Goal: Communication & Community: Answer question/provide support

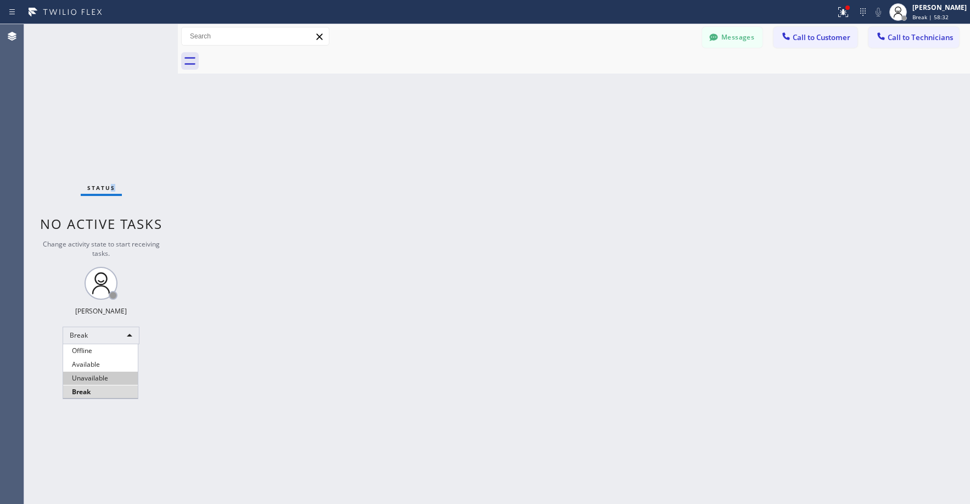
click at [96, 382] on li "Unavailable" at bounding box center [100, 378] width 75 height 13
click at [91, 79] on div "Status No active tasks Change activity state to start receiving tasks. [PERSON_…" at bounding box center [101, 264] width 154 height 480
click at [929, 40] on span "Call to Technicians" at bounding box center [920, 37] width 65 height 10
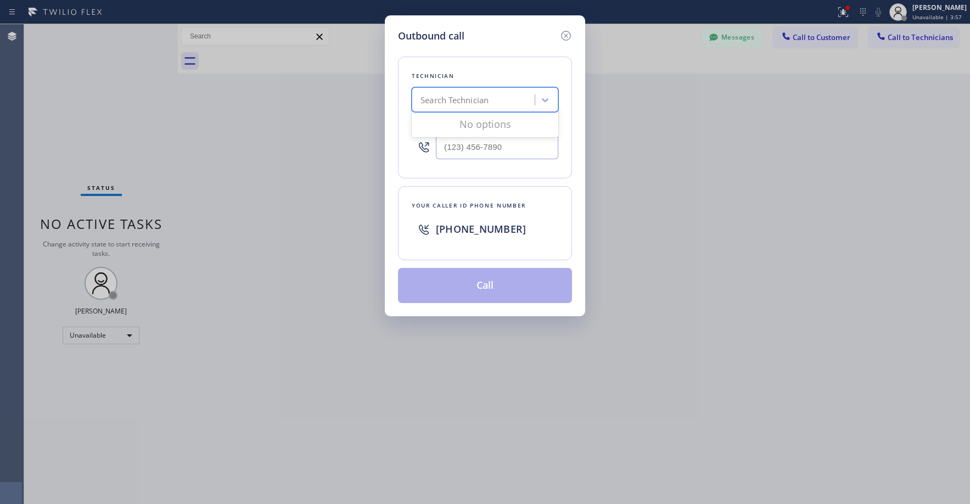
click at [481, 94] on div "Search Technician" at bounding box center [455, 100] width 68 height 13
type input "la daniel"
click at [474, 144] on div "[PERSON_NAME]" at bounding box center [485, 143] width 147 height 20
type input "[PHONE_NUMBER]"
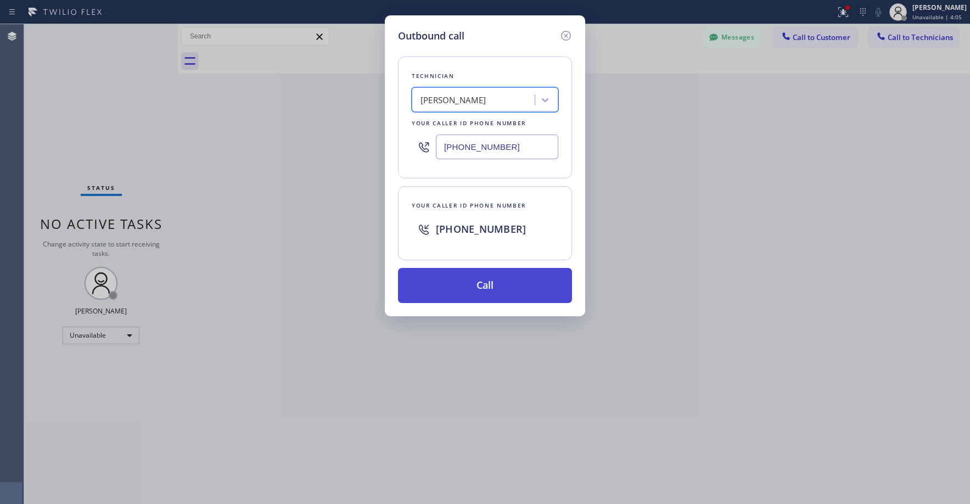
click at [480, 292] on button "Call" at bounding box center [485, 285] width 174 height 35
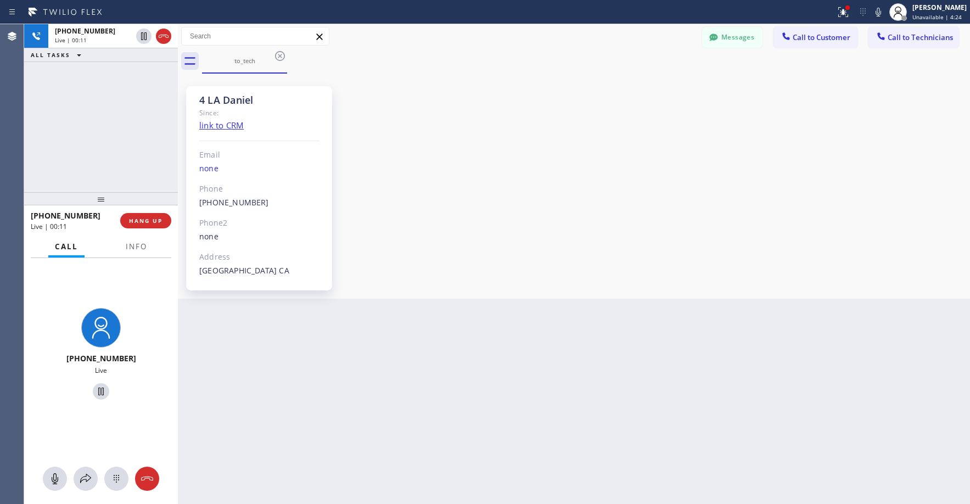
drag, startPoint x: 93, startPoint y: 130, endPoint x: 92, endPoint y: 135, distance: 5.5
click at [93, 130] on div "[PHONE_NUMBER] Live | 00:11 ALL TASKS ALL TASKS ACTIVE TASKS TASKS IN WRAP UP" at bounding box center [101, 108] width 154 height 168
click at [95, 95] on div "[PHONE_NUMBER] Live | 01:51 ALL TASKS ALL TASKS ACTIVE TASKS TASKS IN WRAP UP" at bounding box center [101, 108] width 154 height 168
click at [84, 121] on div "[PHONE_NUMBER] Live | 02:45 ALL TASKS ALL TASKS ACTIVE TASKS TASKS IN WRAP UP" at bounding box center [101, 108] width 154 height 168
click at [471, 182] on div "4 LA Daniel Since: link to CRM Email none Phone [PHONE_NUMBER] Outbound call Te…" at bounding box center [574, 186] width 787 height 220
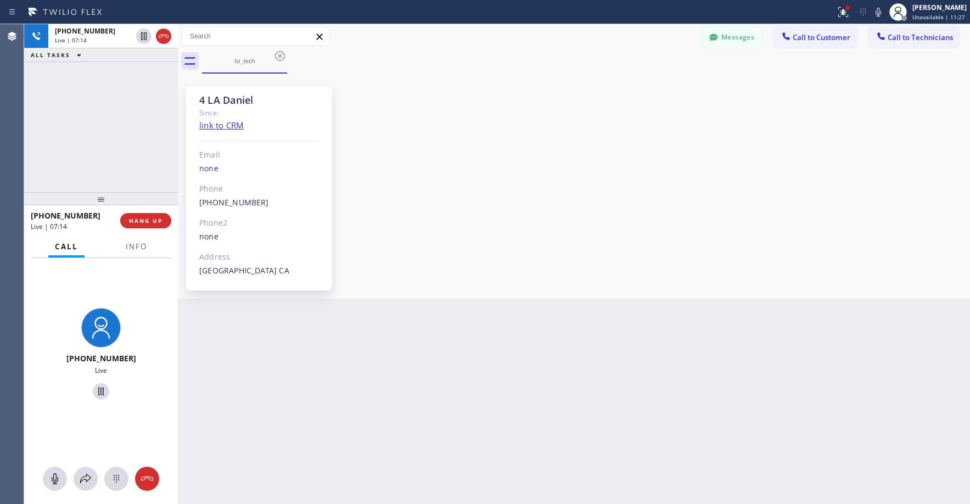
click at [114, 133] on div "[PHONE_NUMBER] Live | 07:14 ALL TASKS ALL TASKS ACTIVE TASKS TASKS IN WRAP UP" at bounding box center [101, 108] width 154 height 168
click at [114, 133] on div "[PHONE_NUMBER] Live | 07:19 ALL TASKS ALL TASKS ACTIVE TASKS TASKS IN WRAP UP" at bounding box center [101, 108] width 154 height 168
click at [151, 223] on span "HANG UP" at bounding box center [145, 221] width 33 height 8
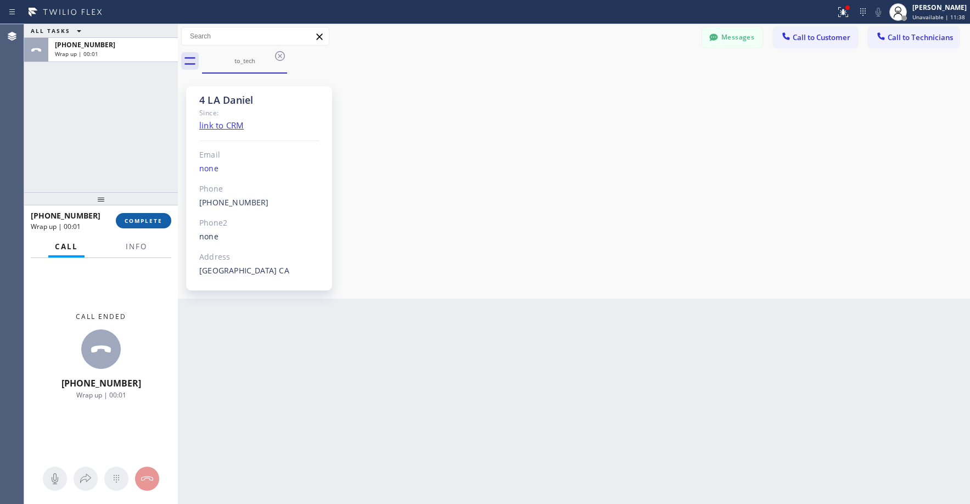
click at [151, 223] on span "COMPLETE" at bounding box center [144, 221] width 38 height 8
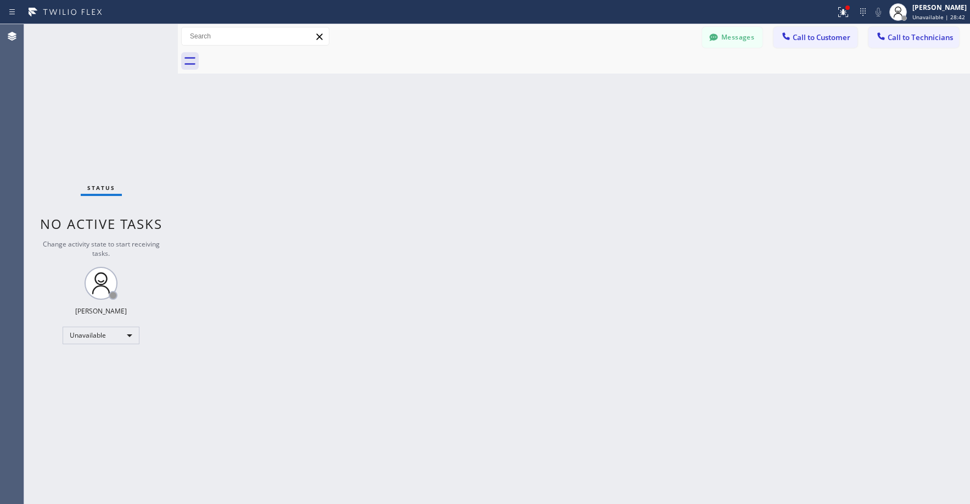
click at [86, 108] on div "Status No active tasks Change activity state to start receiving tasks. [PERSON_…" at bounding box center [101, 264] width 154 height 480
click at [89, 111] on div "Status No active tasks Change activity state to start receiving tasks. [PERSON_…" at bounding box center [101, 264] width 154 height 480
click at [115, 93] on div "Status No active tasks Change activity state to start receiving tasks. [PERSON_…" at bounding box center [101, 264] width 154 height 480
drag, startPoint x: 103, startPoint y: 82, endPoint x: 423, endPoint y: 77, distance: 320.1
click at [105, 83] on div "Status No active tasks Change activity state to start receiving tasks. [PERSON_…" at bounding box center [101, 264] width 154 height 480
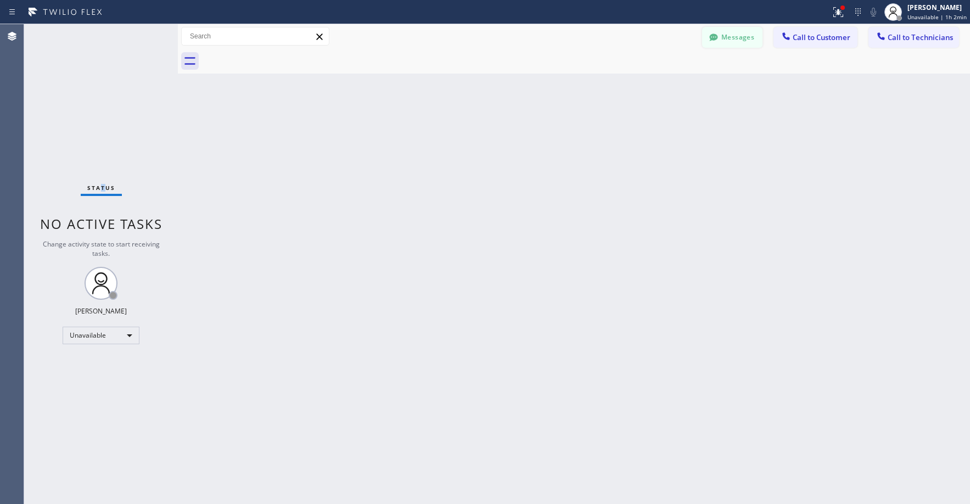
click at [731, 39] on button "Messages" at bounding box center [732, 37] width 60 height 21
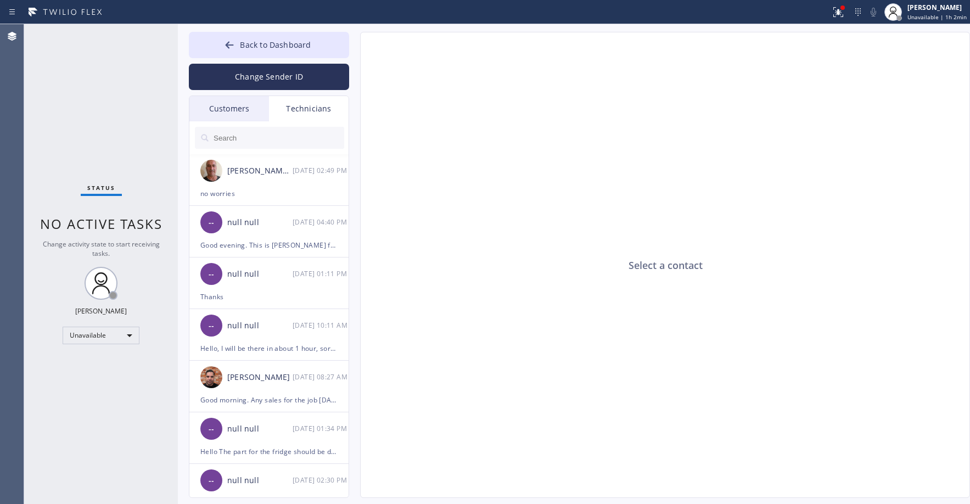
click at [242, 111] on div "Customers" at bounding box center [229, 108] width 80 height 25
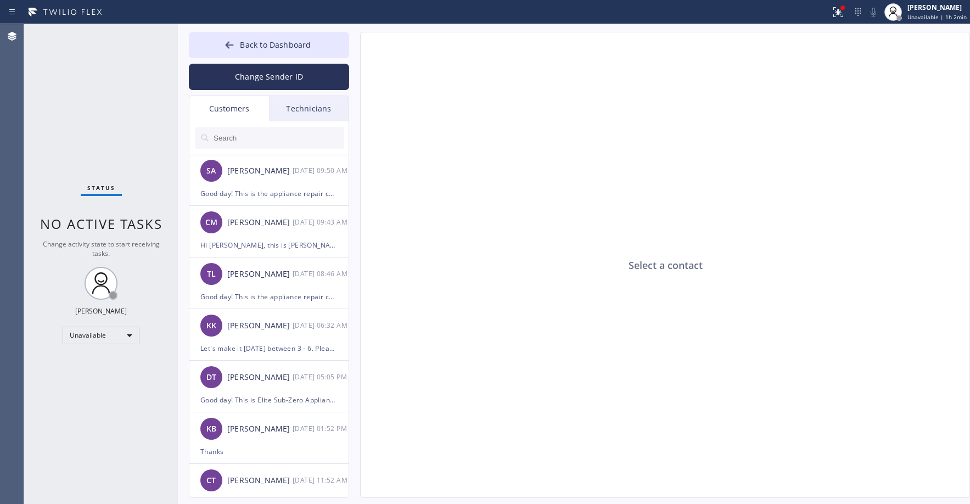
click at [256, 141] on input "text" at bounding box center [278, 138] width 132 height 22
paste input "RJNGX9"
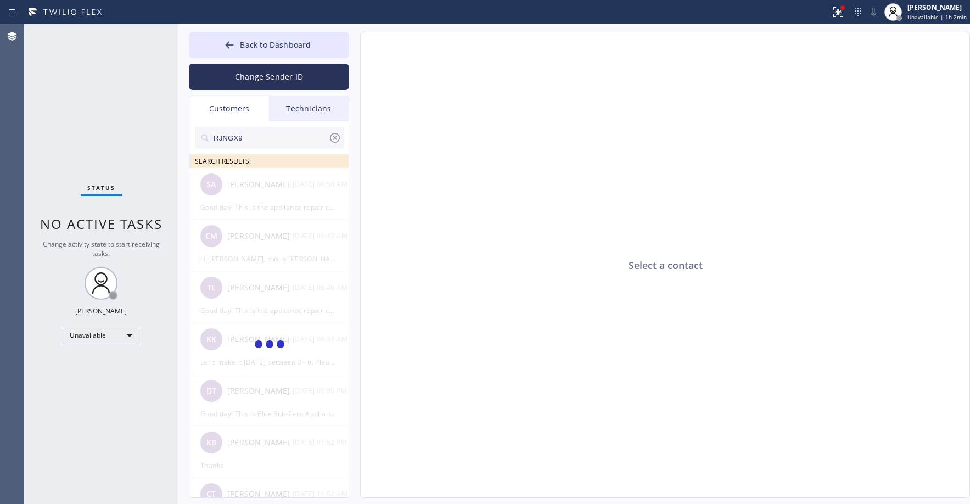
type input "RJNGX9"
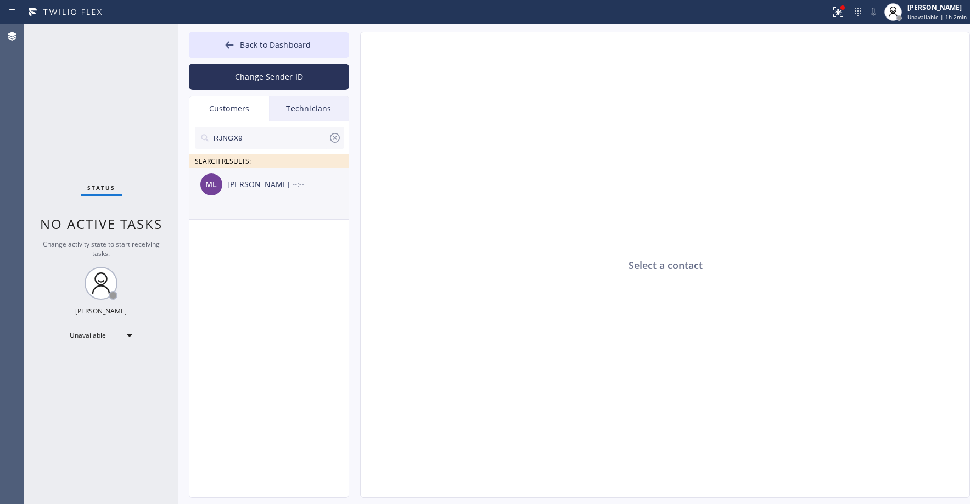
click at [277, 198] on div "ML [PERSON_NAME] --:--" at bounding box center [269, 184] width 160 height 33
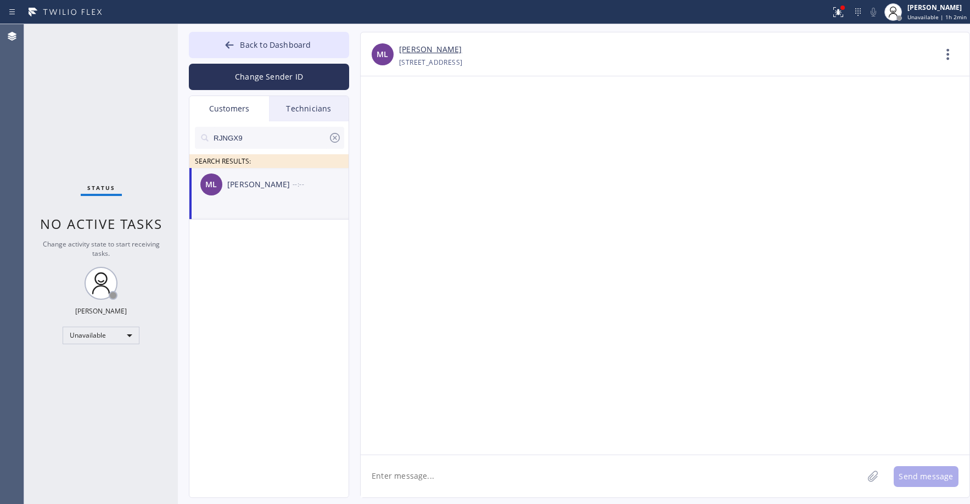
click at [418, 479] on textarea at bounding box center [612, 476] width 502 height 42
paste textarea "Subzero Repair Professionals"
type textarea "Good day! This is Subzero Repair Professionals. Unfortunately our tech cant mak…"
click at [927, 473] on button "Send message" at bounding box center [926, 476] width 65 height 21
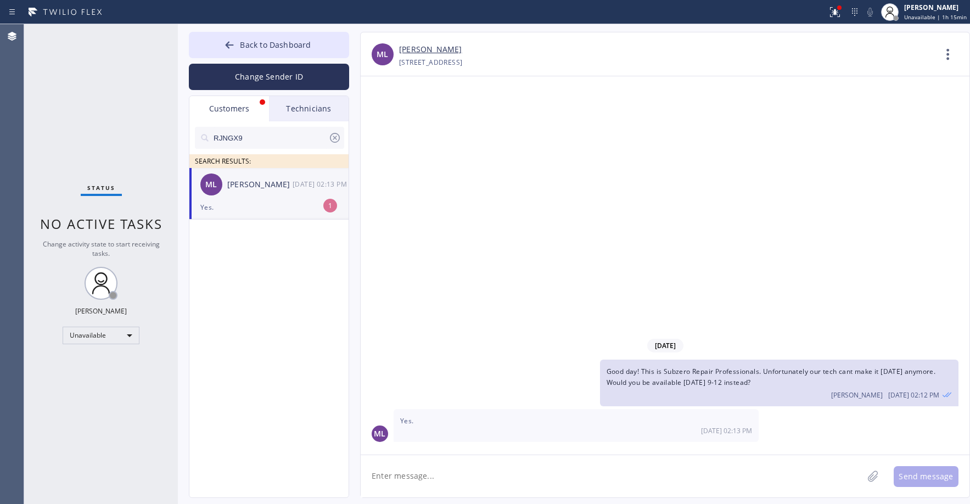
click at [271, 198] on div "ML [PERSON_NAME] [DATE] 02:13 PM" at bounding box center [269, 184] width 160 height 33
click at [414, 43] on link "[PERSON_NAME]" at bounding box center [430, 49] width 63 height 13
drag, startPoint x: 114, startPoint y: 125, endPoint x: 154, endPoint y: 145, distance: 44.9
click at [114, 125] on div "Status No active tasks Change activity state to start receiving tasks. [PERSON_…" at bounding box center [101, 264] width 154 height 480
click at [456, 472] on textarea at bounding box center [612, 476] width 502 height 42
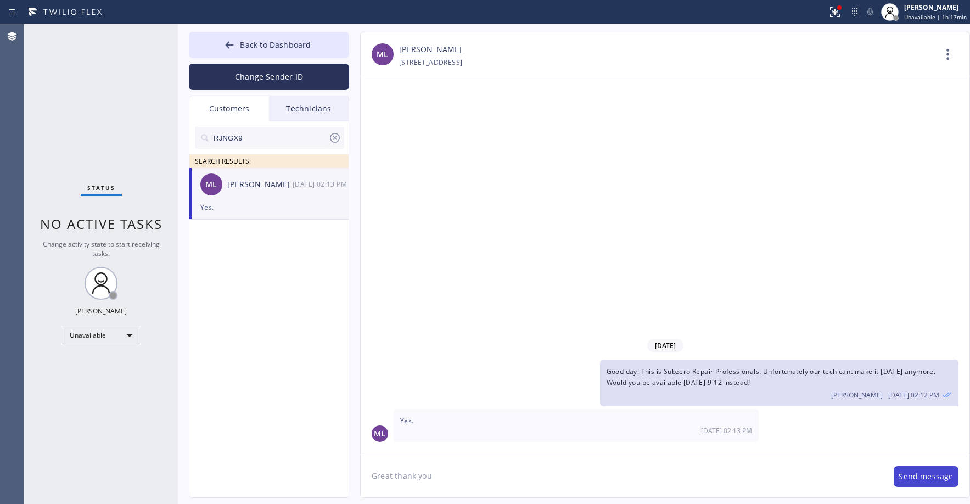
type textarea "Great thank you"
click at [919, 479] on button "Send message" at bounding box center [926, 476] width 65 height 21
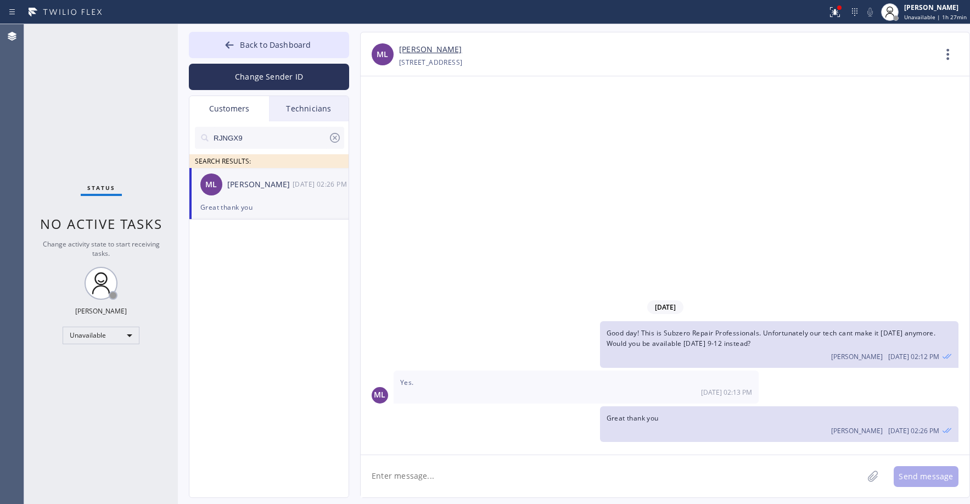
click at [69, 87] on div "Status No active tasks Change activity state to start receiving tasks. [PERSON_…" at bounding box center [101, 264] width 154 height 480
click at [242, 41] on span "Back to Dashboard" at bounding box center [275, 45] width 71 height 10
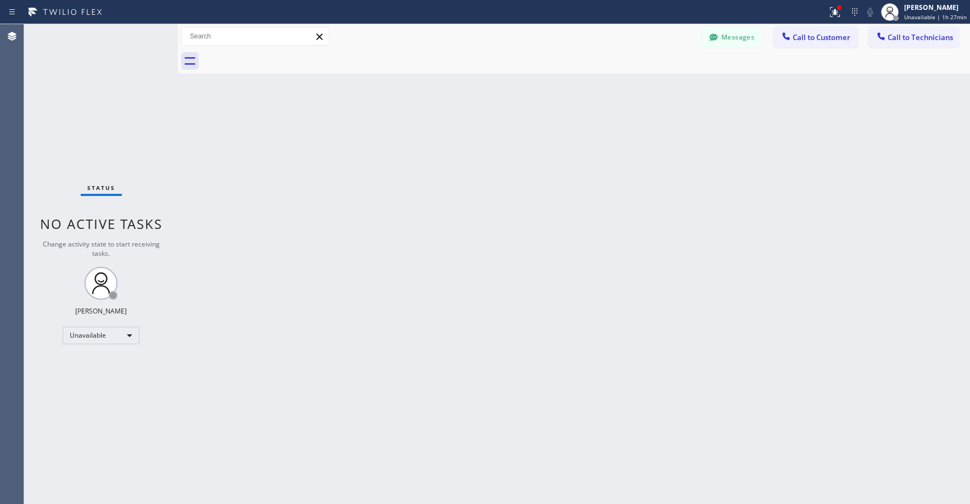
drag, startPoint x: 107, startPoint y: 110, endPoint x: 78, endPoint y: 208, distance: 101.4
click at [107, 111] on div "Status No active tasks Change activity state to start receiving tasks. [PERSON_…" at bounding box center [101, 264] width 154 height 480
click at [95, 109] on div "Status No active tasks Change activity state to start receiving tasks. [PERSON_…" at bounding box center [101, 264] width 154 height 480
drag, startPoint x: 96, startPoint y: 69, endPoint x: 108, endPoint y: 70, distance: 12.7
click at [97, 69] on div "Status No active tasks Change activity state to start receiving tasks. [PERSON_…" at bounding box center [101, 264] width 154 height 480
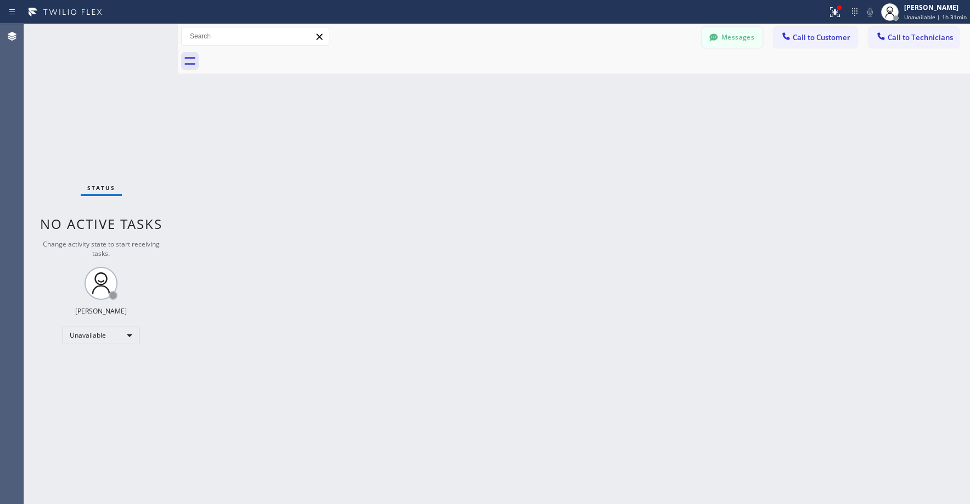
click at [737, 42] on button "Messages" at bounding box center [732, 37] width 60 height 21
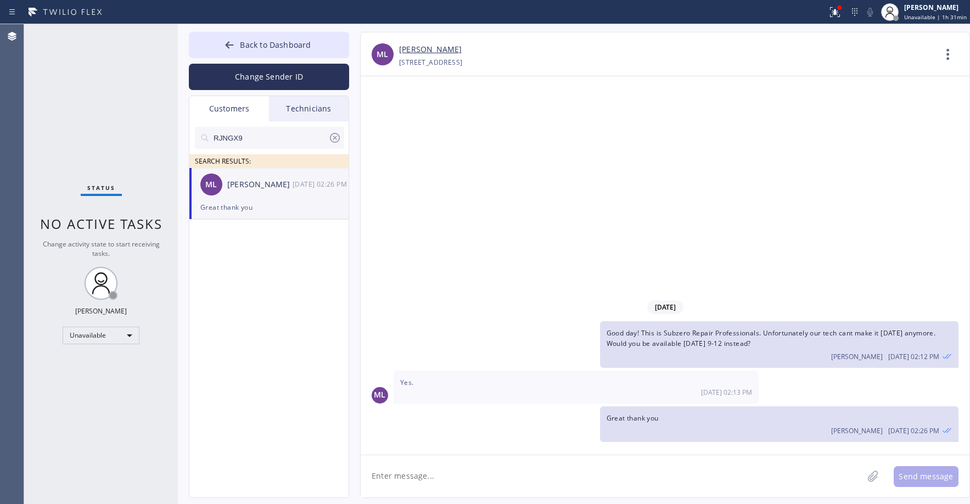
click at [259, 139] on input "RJNGX9" at bounding box center [270, 138] width 116 height 22
paste input "IW8D8T"
type input "IW8D8T"
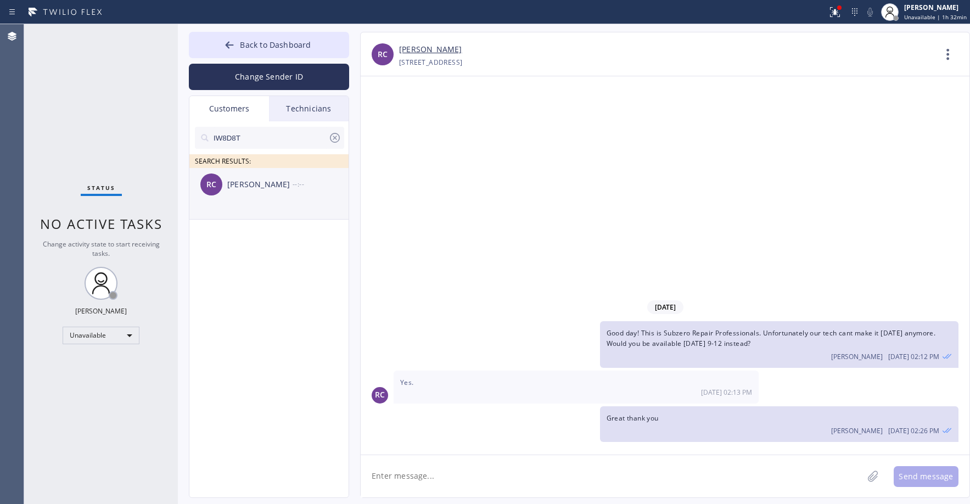
click at [274, 195] on div "RC [PERSON_NAME] --:--" at bounding box center [269, 184] width 160 height 33
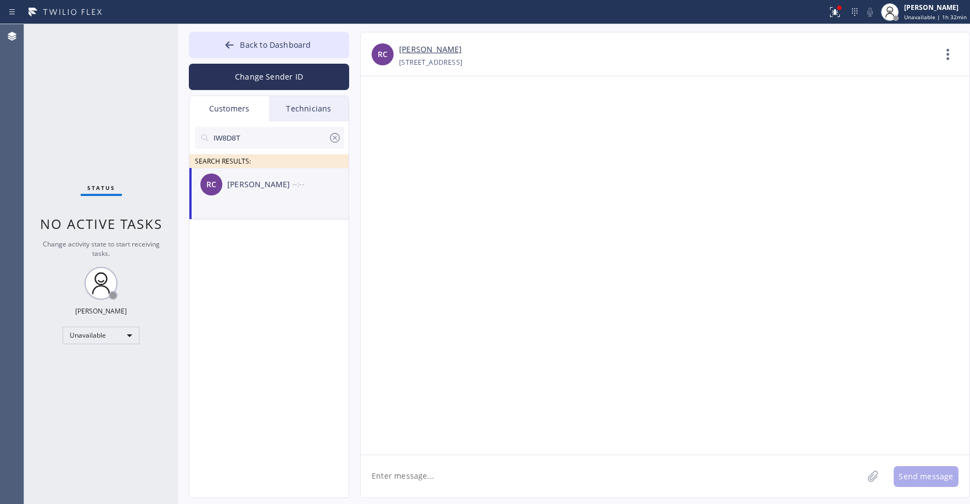
click at [417, 475] on textarea at bounding box center [612, 476] width 502 height 42
paste textarea "KitchenAid Repairs [GEOGRAPHIC_DATA]"
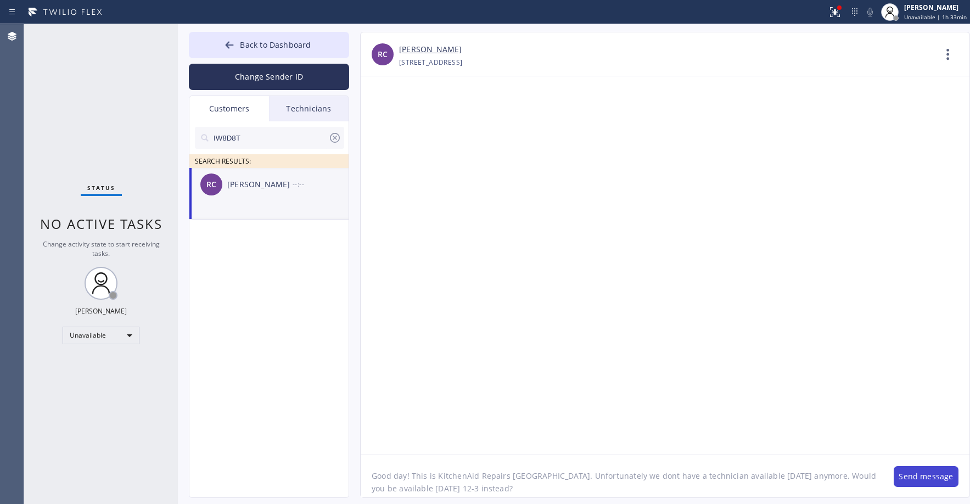
type textarea "Good day! This is KitchenAid Repairs [GEOGRAPHIC_DATA]. Unfortunately we dont h…"
click at [931, 475] on button "Send message" at bounding box center [926, 476] width 65 height 21
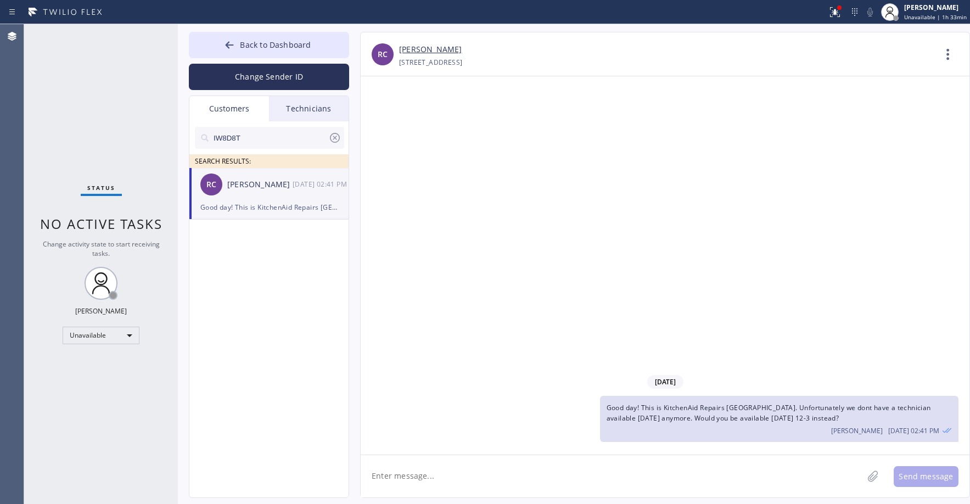
click at [100, 108] on div "Status No active tasks Change activity state to start receiving tasks. [PERSON_…" at bounding box center [101, 264] width 154 height 480
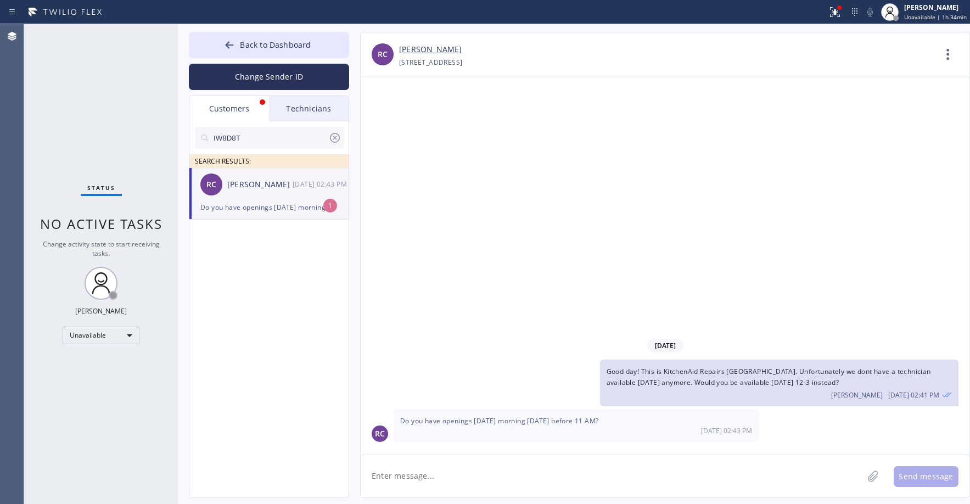
click at [99, 84] on div "Status No active tasks Change activity state to start receiving tasks. [PERSON_…" at bounding box center [101, 264] width 154 height 480
click at [229, 185] on div "[PERSON_NAME]" at bounding box center [259, 184] width 65 height 13
click at [415, 53] on link "[PERSON_NAME]" at bounding box center [430, 49] width 63 height 13
drag, startPoint x: 104, startPoint y: 81, endPoint x: 112, endPoint y: 98, distance: 18.2
click at [105, 82] on div "Status No active tasks Change activity state to start receiving tasks. [PERSON_…" at bounding box center [101, 264] width 154 height 480
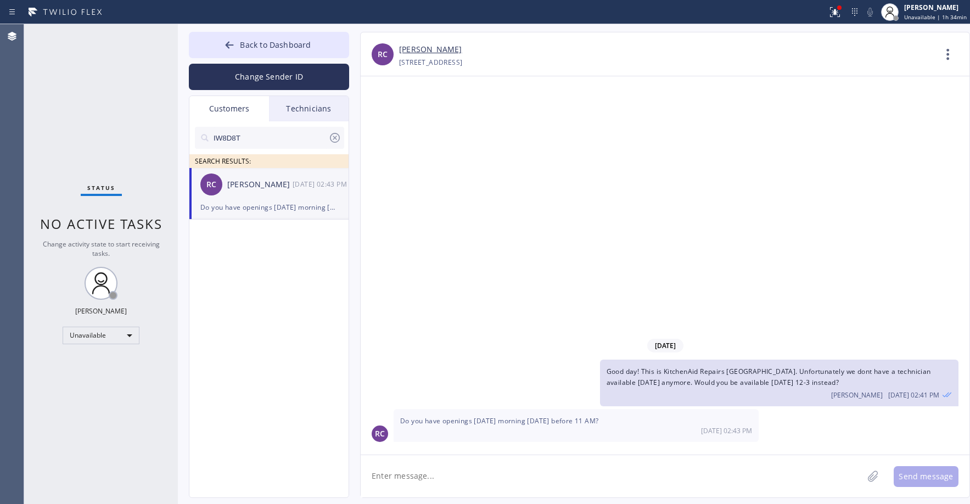
click at [431, 479] on textarea at bounding box center [612, 476] width 502 height 42
click at [91, 125] on div "Status No active tasks Change activity state to start receiving tasks. [PERSON_…" at bounding box center [101, 264] width 154 height 480
click at [462, 65] on div "[STREET_ADDRESS]" at bounding box center [430, 62] width 63 height 13
copy div "92037"
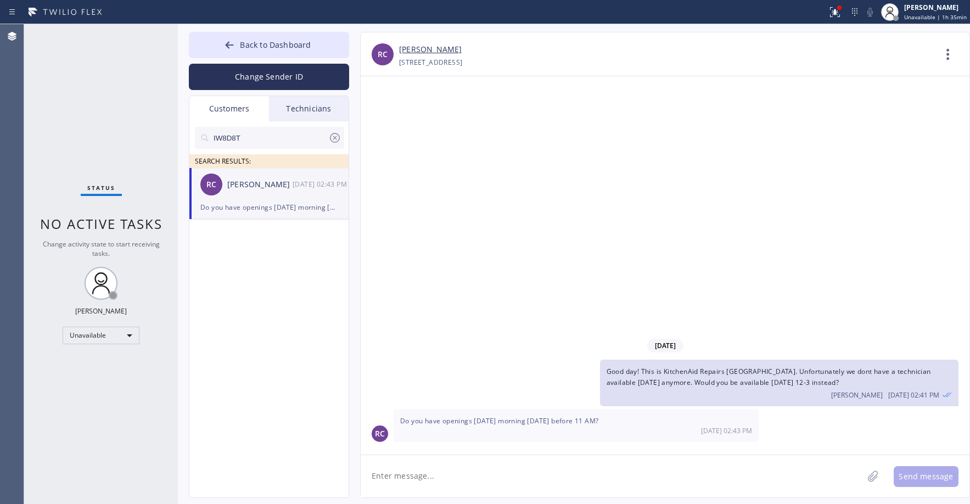
click at [479, 477] on textarea at bounding box center [612, 476] width 502 height 42
drag, startPoint x: 513, startPoint y: 478, endPoint x: 486, endPoint y: 480, distance: 27.0
click at [486, 480] on textarea "Unfortunately we dont have anope" at bounding box center [622, 476] width 522 height 42
type textarea "Unfortunately we dont have an opening [DATE] morning. We can do [DATE] afternoo…"
click at [907, 478] on button "Send message" at bounding box center [926, 476] width 65 height 21
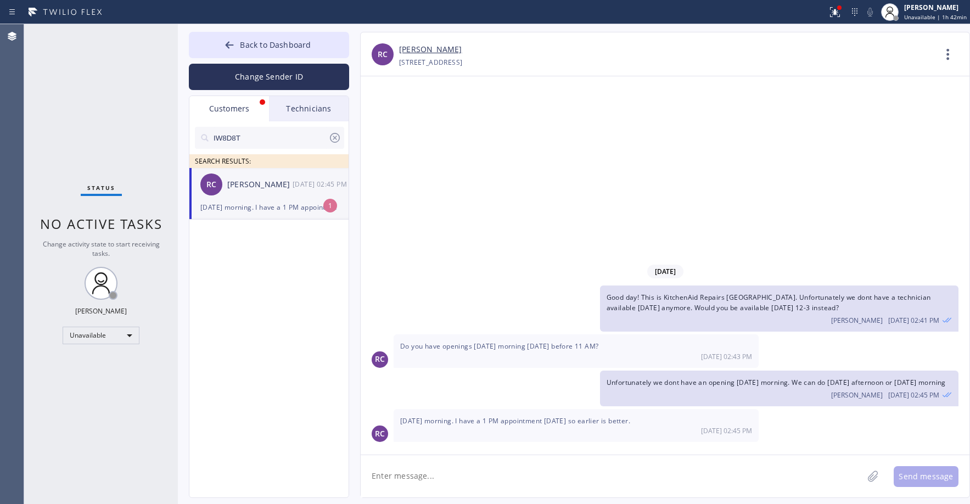
click at [233, 205] on div "[DATE] morning. I have a 1 PM appointment [DATE] so earlier is better." at bounding box center [268, 207] width 137 height 13
click at [463, 477] on textarea at bounding box center [612, 476] width 502 height 42
type textarea "We can do Wed 9-12"
click at [923, 475] on button "Send message" at bounding box center [926, 476] width 65 height 21
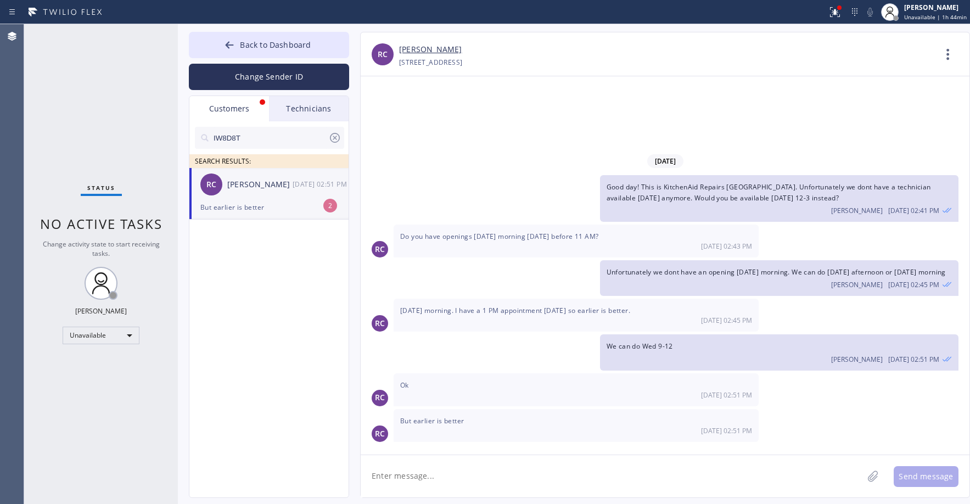
click at [80, 93] on div "Status No active tasks Change activity state to start receiving tasks. [PERSON_…" at bounding box center [101, 264] width 154 height 480
click at [258, 193] on div "RC [PERSON_NAME] [DATE] 02:51 PM" at bounding box center [269, 184] width 160 height 33
click at [333, 139] on icon at bounding box center [334, 137] width 13 height 13
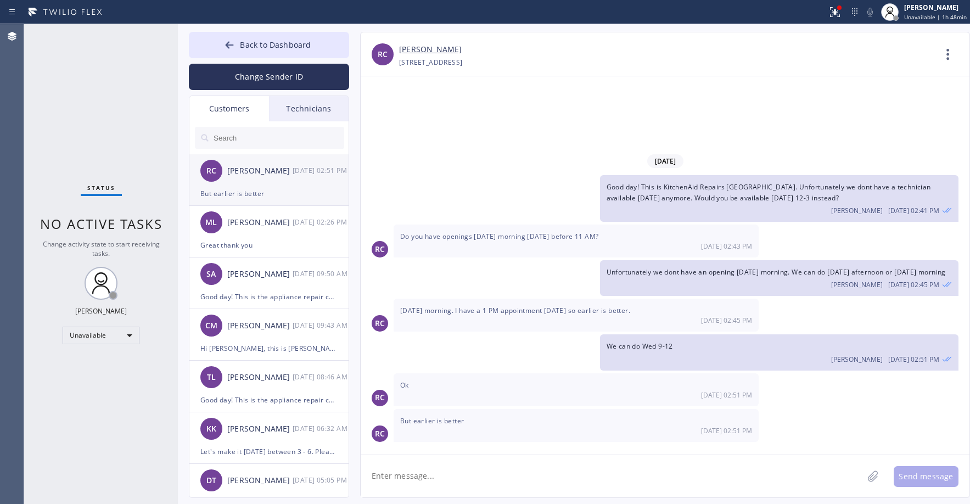
click at [261, 194] on div "But earlier is better" at bounding box center [268, 193] width 137 height 13
click at [420, 49] on link "[PERSON_NAME]" at bounding box center [430, 49] width 63 height 13
click at [441, 472] on textarea at bounding box center [612, 476] width 502 height 42
type textarea "Great thank you. Will inform the tech as well"
click at [906, 475] on button "Send message" at bounding box center [926, 476] width 65 height 21
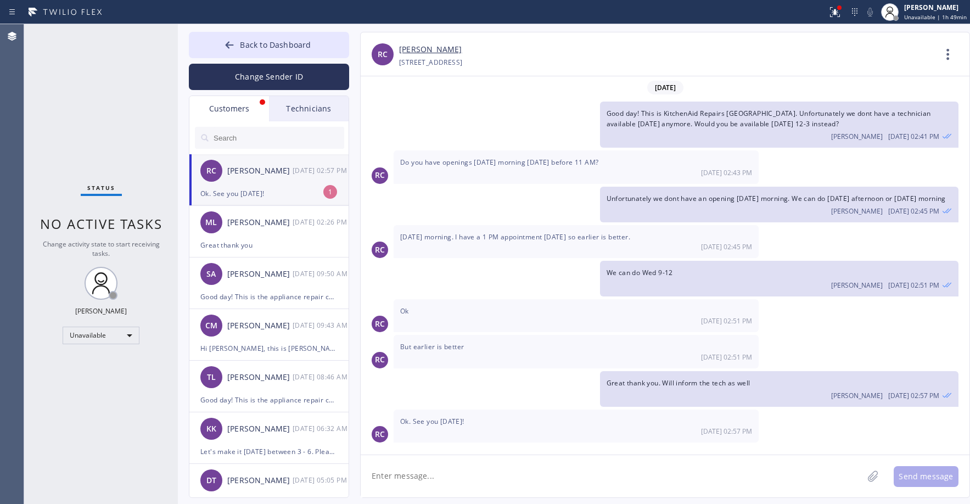
scroll to position [11, 0]
drag, startPoint x: 87, startPoint y: 103, endPoint x: 99, endPoint y: 121, distance: 21.9
click at [88, 104] on div "Status No active tasks Change activity state to start receiving tasks. [PERSON_…" at bounding box center [101, 264] width 154 height 480
click at [288, 181] on div "RC [PERSON_NAME] [DATE] 02:57 PM" at bounding box center [269, 170] width 160 height 33
click at [112, 113] on div "Status No active tasks Change activity state to start receiving tasks. [PERSON_…" at bounding box center [101, 264] width 154 height 480
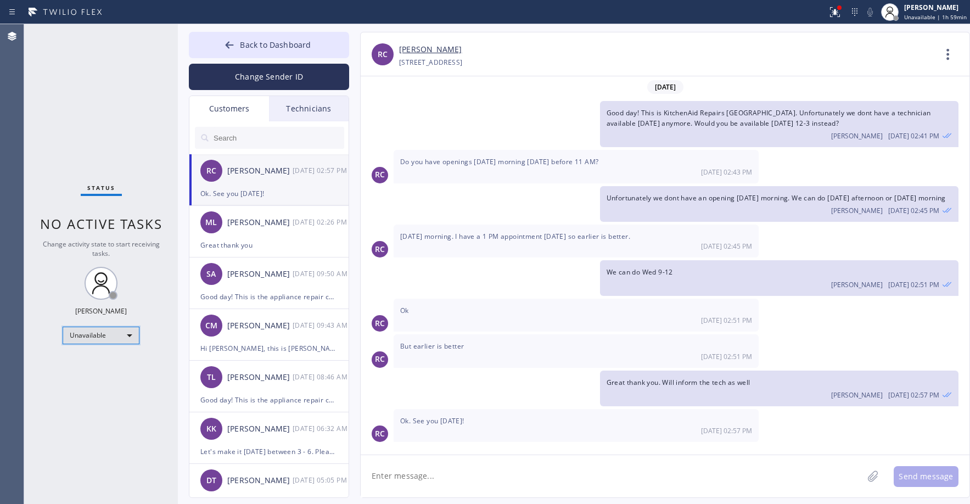
click at [100, 332] on div "Unavailable" at bounding box center [101, 336] width 77 height 18
click at [93, 388] on li "Break" at bounding box center [100, 391] width 75 height 13
click at [86, 114] on div "Status No active tasks Change activity state to start receiving tasks. [PERSON_…" at bounding box center [101, 264] width 154 height 480
click at [262, 46] on span "Back to Dashboard" at bounding box center [275, 45] width 71 height 10
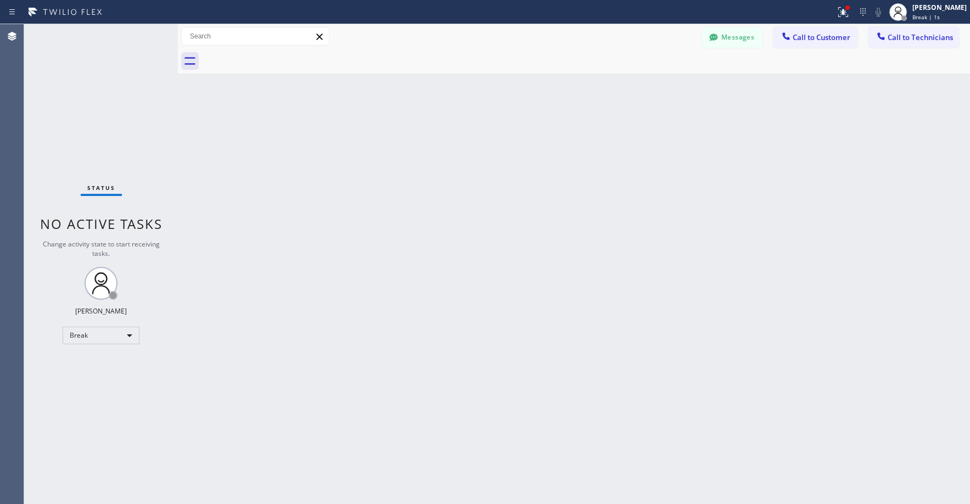
click at [98, 86] on div "Status No active tasks Change activity state to start receiving tasks. [PERSON_…" at bounding box center [101, 264] width 154 height 480
click at [87, 337] on div "Break" at bounding box center [101, 336] width 77 height 18
click at [93, 375] on li "Unavailable" at bounding box center [100, 378] width 75 height 13
drag, startPoint x: 122, startPoint y: 86, endPoint x: 24, endPoint y: 402, distance: 330.4
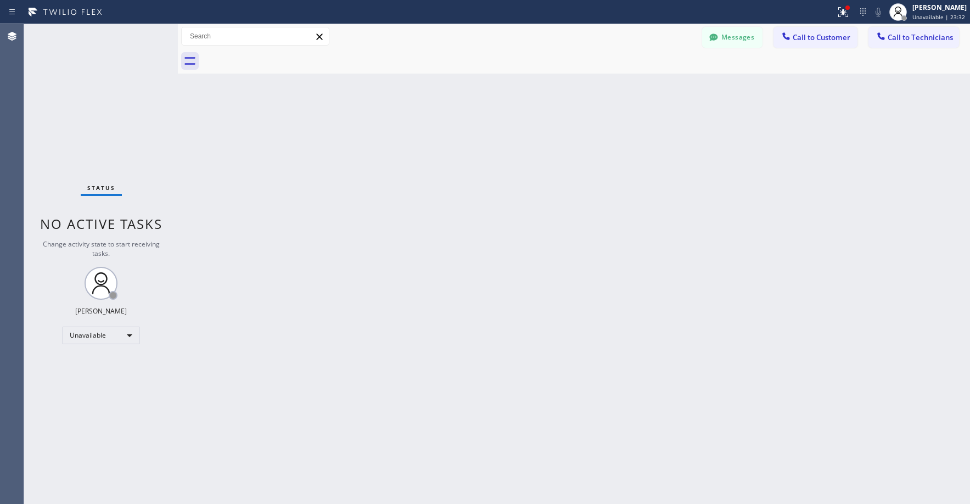
click at [122, 87] on div "Status No active tasks Change activity state to start receiving tasks. [PERSON_…" at bounding box center [101, 264] width 154 height 480
